Goal: Task Accomplishment & Management: Complete application form

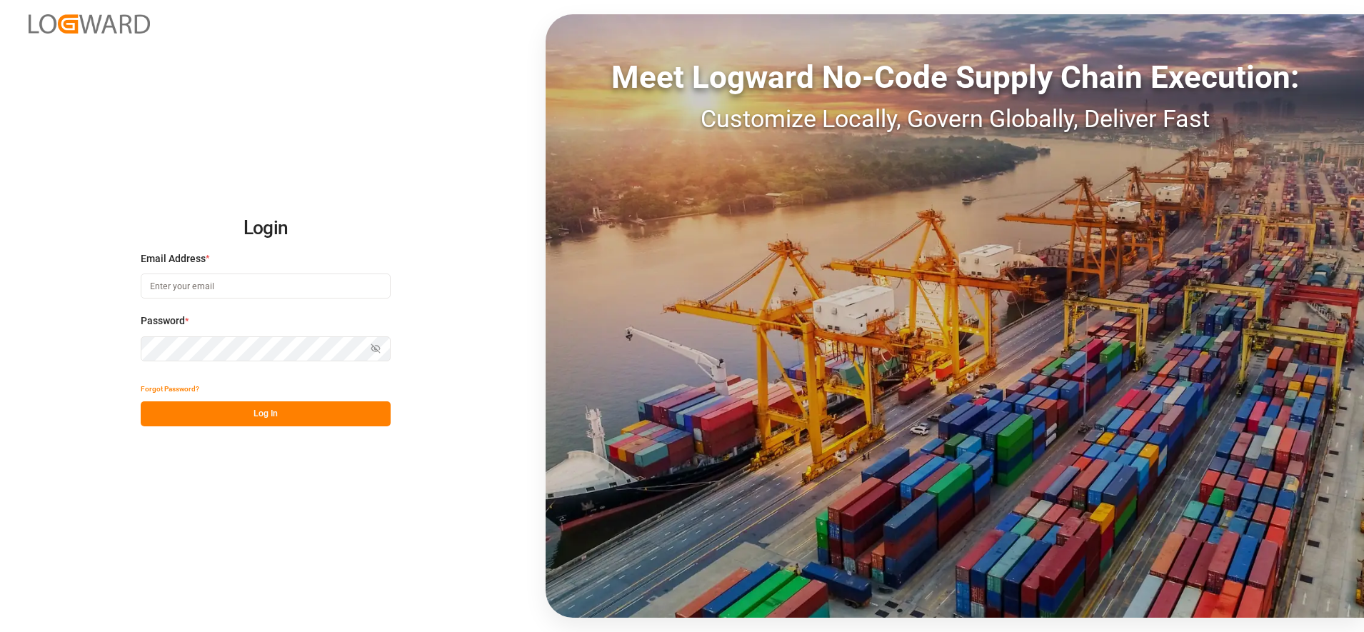
click at [384, 285] on input at bounding box center [266, 286] width 250 height 25
type input "[PERSON_NAME][EMAIL_ADDRESS][PERSON_NAME][DOMAIN_NAME]"
click at [260, 403] on button "Log In" at bounding box center [266, 413] width 250 height 25
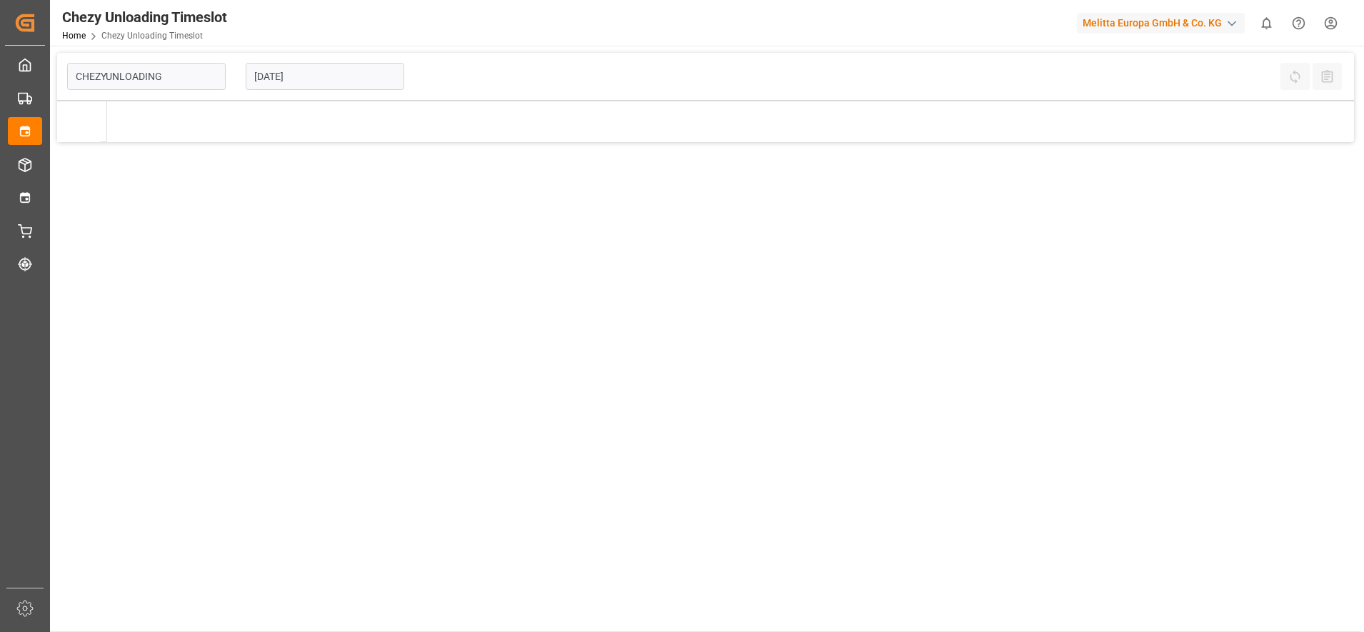
type input "Chezy Unloading"
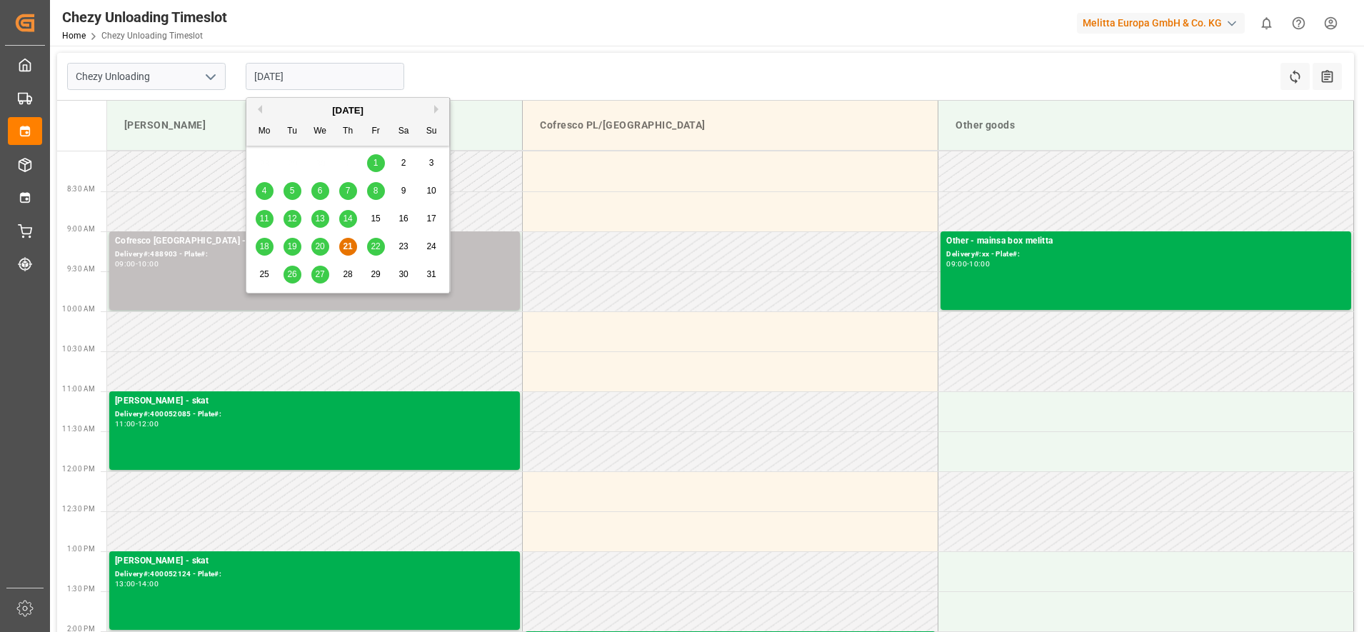
click at [337, 69] on input "[DATE]" at bounding box center [325, 76] width 159 height 27
click at [324, 278] on span "27" at bounding box center [319, 274] width 9 height 10
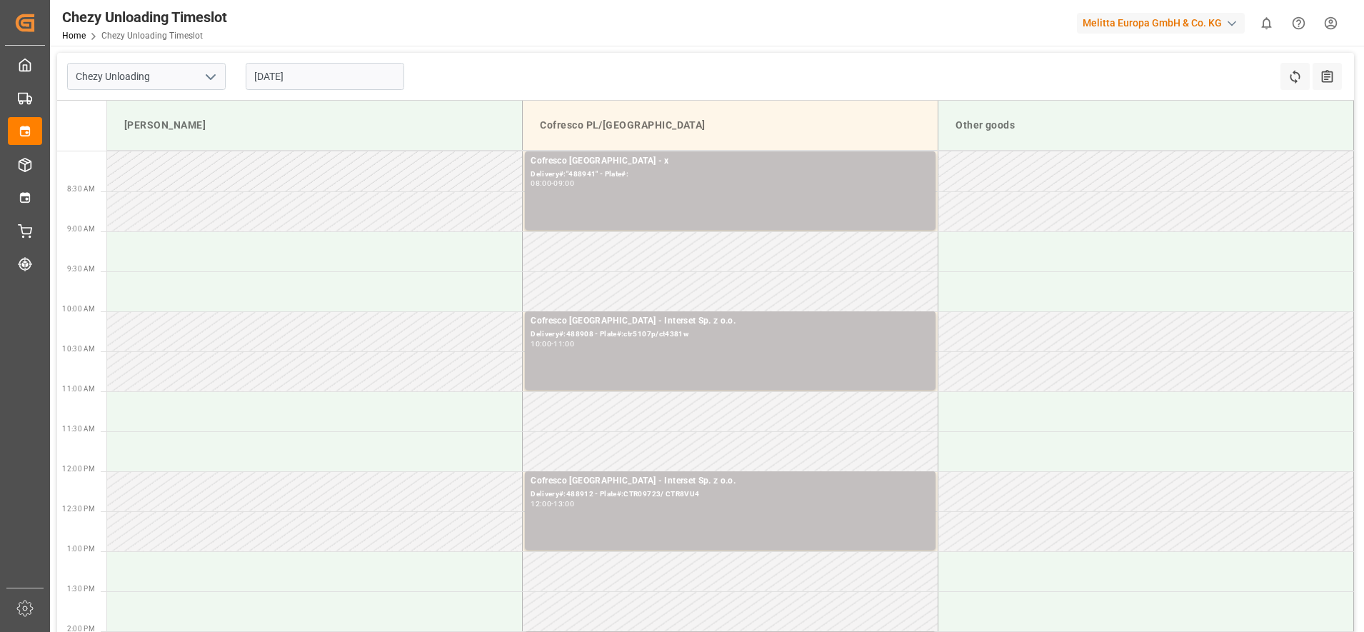
click at [340, 78] on input "[DATE]" at bounding box center [325, 76] width 159 height 27
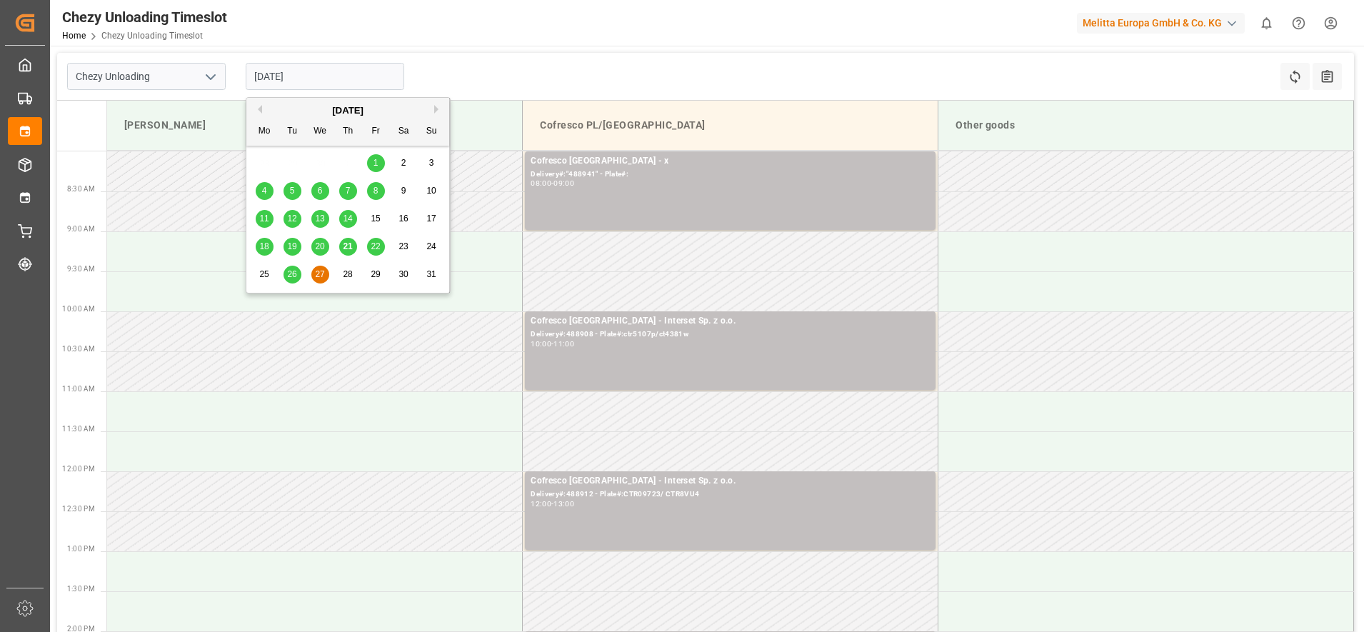
click at [319, 244] on span "20" at bounding box center [319, 246] width 9 height 10
type input "[DATE]"
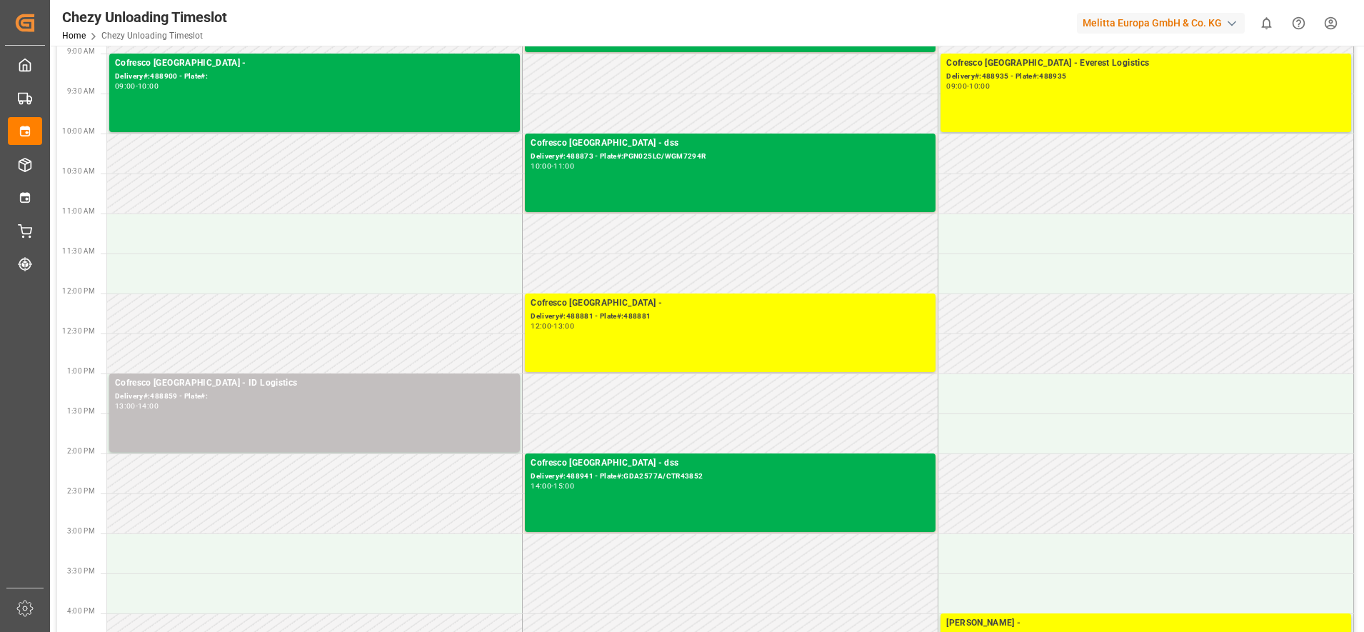
scroll to position [268, 0]
